Goal: Answer question/provide support

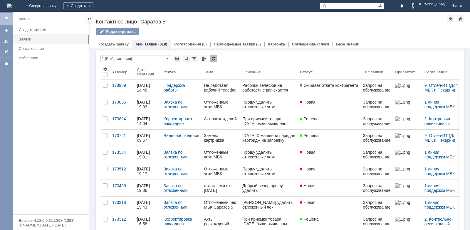
click at [235, 90] on div "Не работает рабочий телефон" at bounding box center [221, 87] width 34 height 9
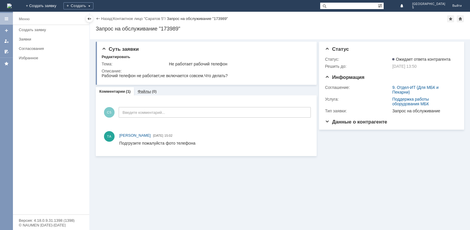
click at [149, 92] on link "Файлы" at bounding box center [144, 91] width 14 height 4
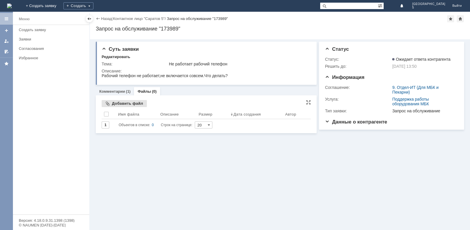
click at [126, 103] on div "Добавить файл" at bounding box center [124, 103] width 45 height 7
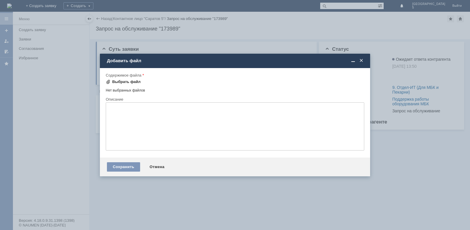
click at [127, 82] on div "Выбрать файл" at bounding box center [126, 82] width 28 height 5
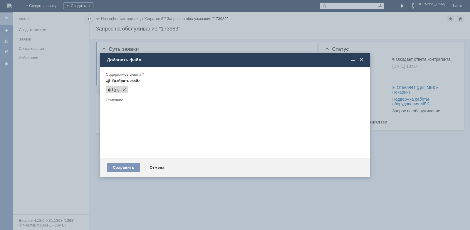
click at [124, 82] on div "Выбрать файл" at bounding box center [126, 81] width 28 height 5
click at [125, 166] on div "Сохранить" at bounding box center [123, 167] width 33 height 9
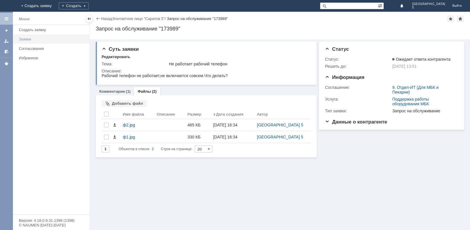
click at [24, 37] on link "Заявки" at bounding box center [52, 39] width 72 height 9
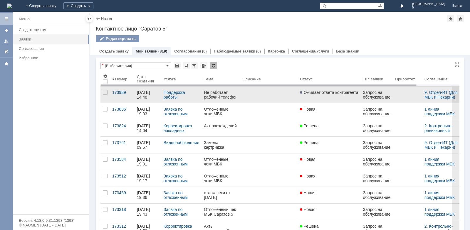
click at [219, 100] on link "Не работает рабочий телефон" at bounding box center [220, 95] width 38 height 16
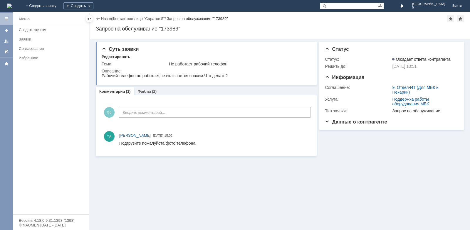
click at [143, 90] on link "Файлы" at bounding box center [144, 91] width 14 height 4
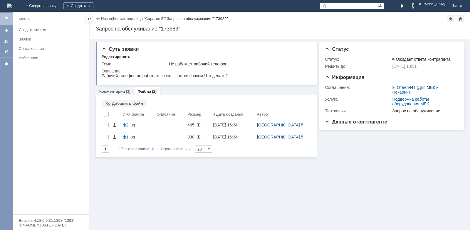
click at [125, 91] on div "Комментарии (1)" at bounding box center [114, 92] width 31 height 4
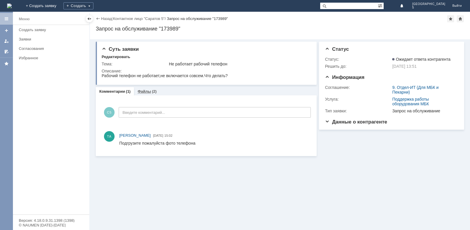
click at [148, 91] on link "Файлы" at bounding box center [144, 91] width 14 height 4
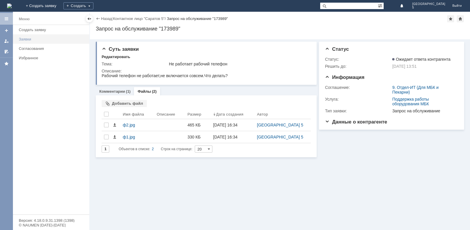
click at [28, 39] on div "Заявки" at bounding box center [52, 39] width 67 height 4
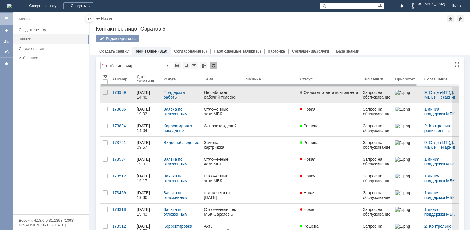
click at [238, 93] on link "Не работает рабочий телефон" at bounding box center [220, 95] width 38 height 16
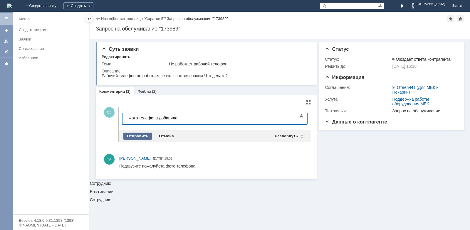
click at [141, 136] on div "Отправить" at bounding box center [137, 136] width 28 height 7
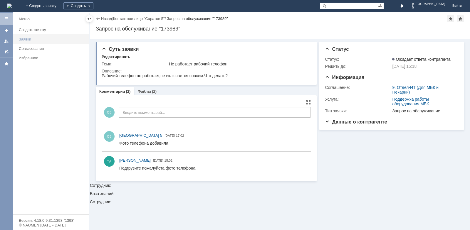
click at [41, 38] on div "Заявки" at bounding box center [52, 39] width 67 height 4
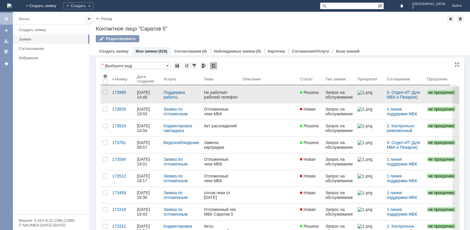
click at [231, 99] on div "Не работает рабочий телефон" at bounding box center [221, 94] width 34 height 9
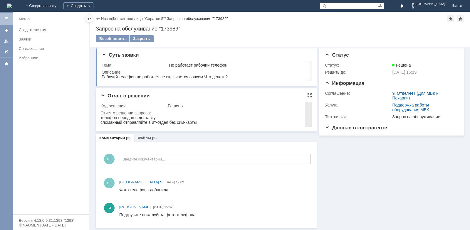
scroll to position [2, 0]
